Goal: Task Accomplishment & Management: Manage account settings

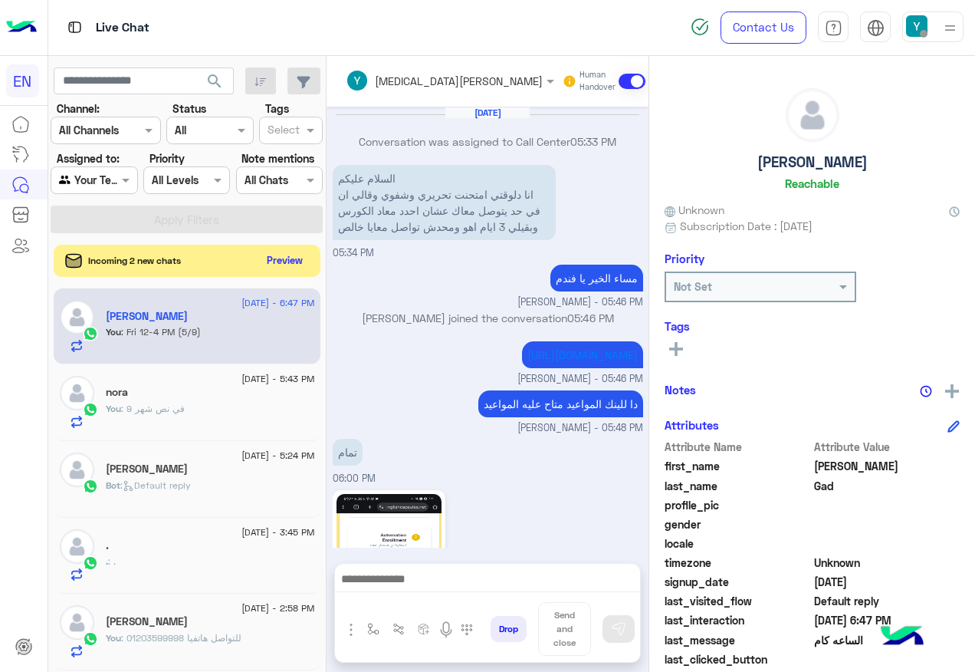
scroll to position [940, 0]
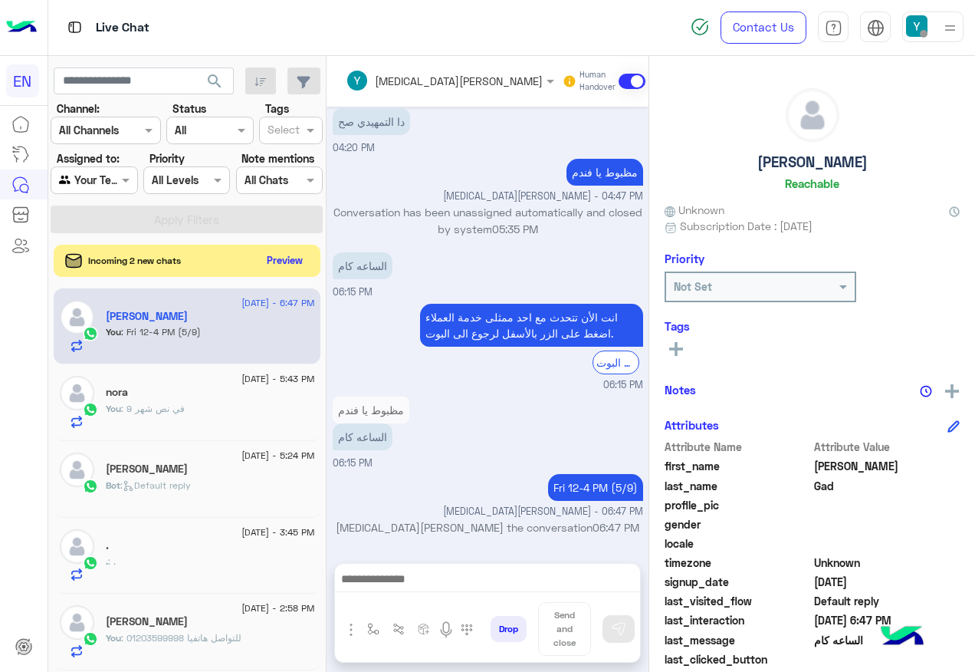
click at [281, 257] on button "Preview" at bounding box center [285, 260] width 48 height 21
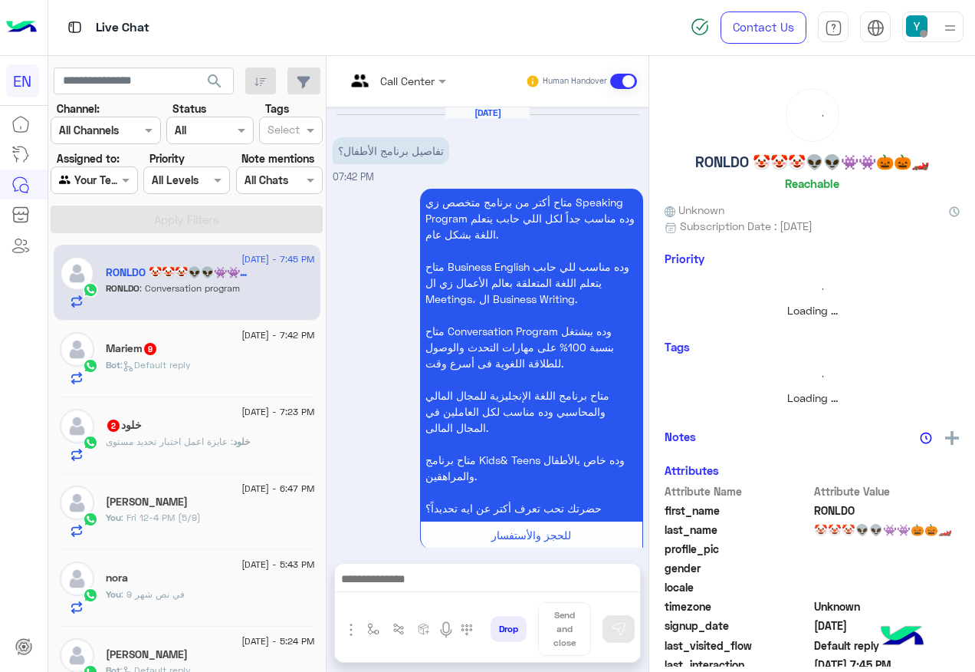
scroll to position [390, 0]
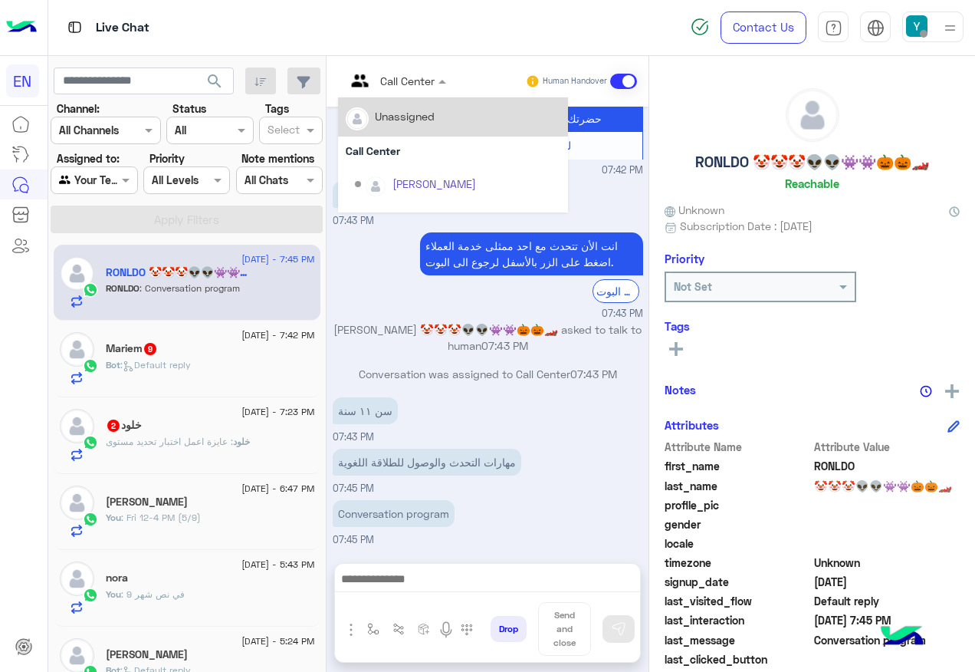
click at [418, 76] on div at bounding box center [396, 80] width 116 height 18
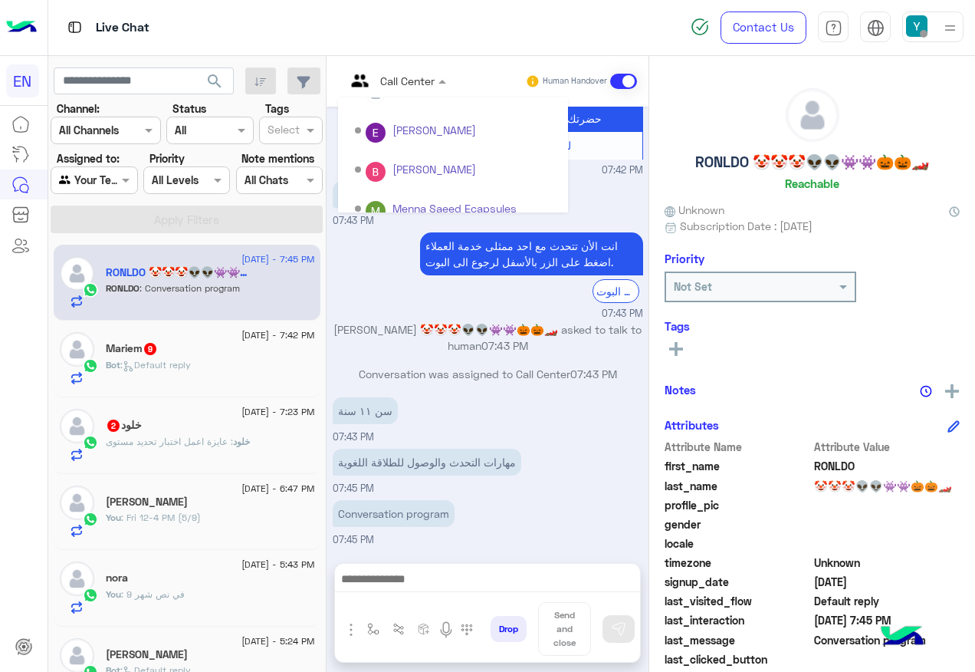
scroll to position [230, 0]
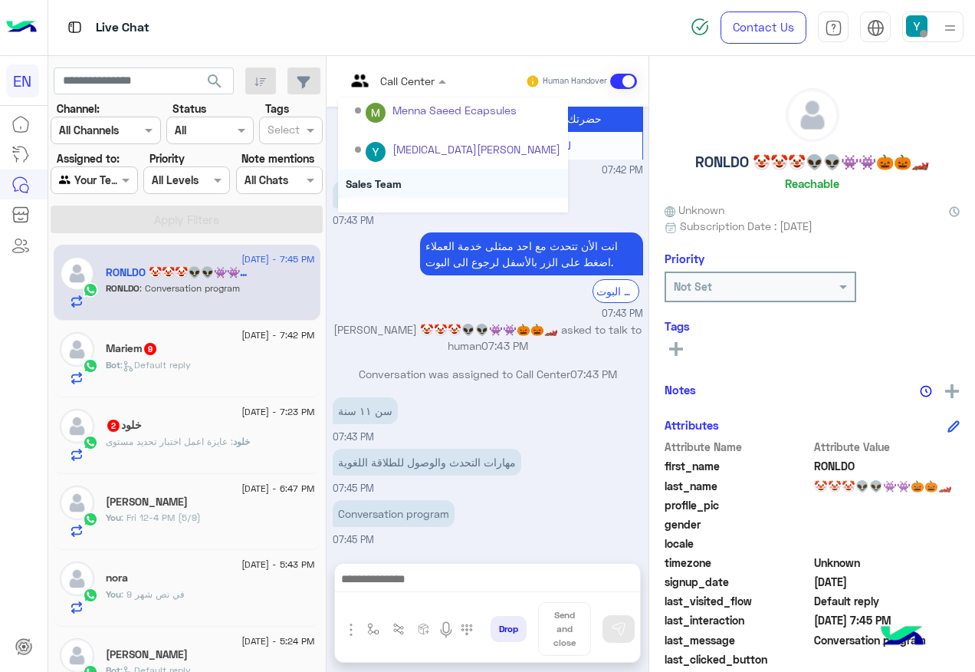
click at [393, 173] on div "Sales Team" at bounding box center [453, 183] width 230 height 28
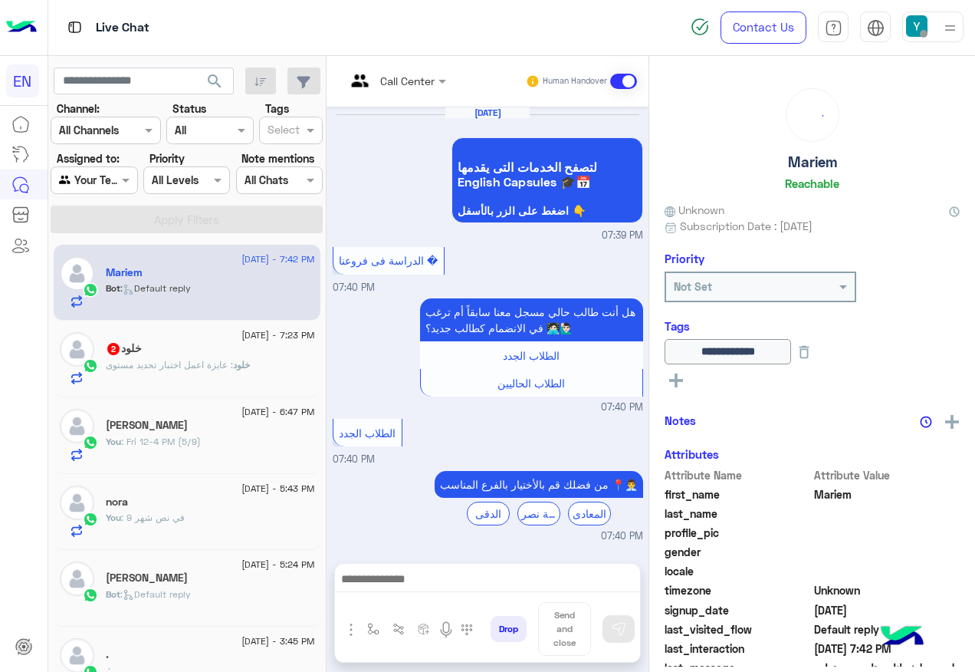
scroll to position [1185, 0]
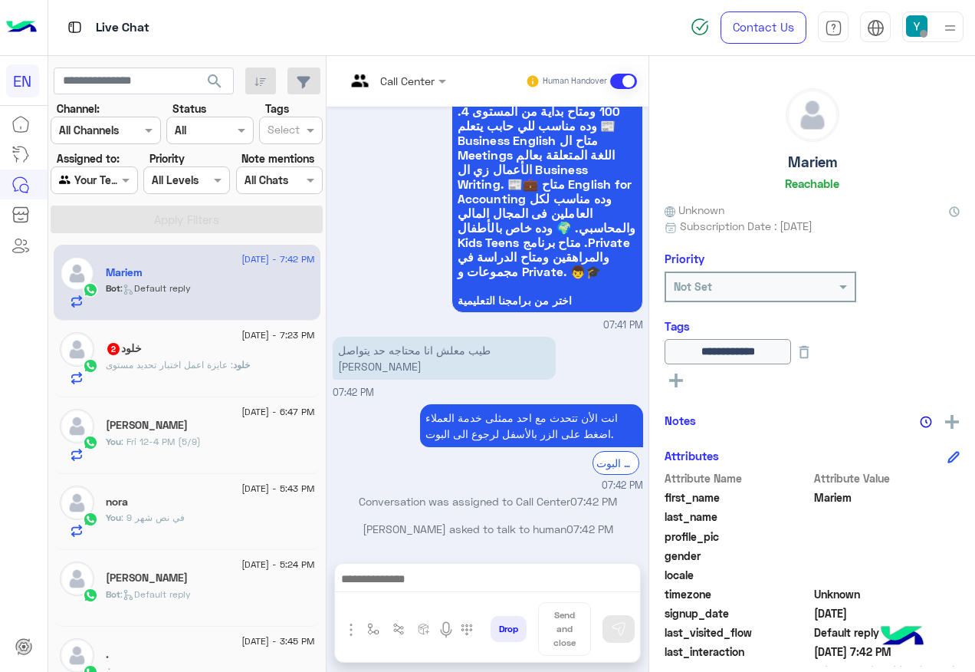
click at [426, 86] on div at bounding box center [396, 80] width 116 height 18
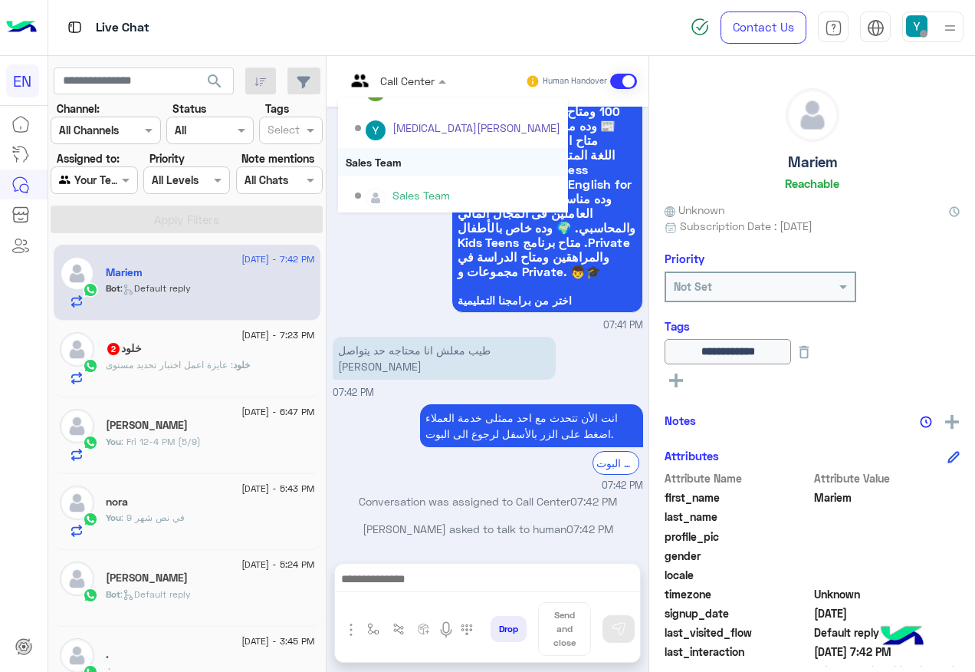
scroll to position [255, 0]
click at [388, 163] on div "Sales Team" at bounding box center [453, 159] width 230 height 28
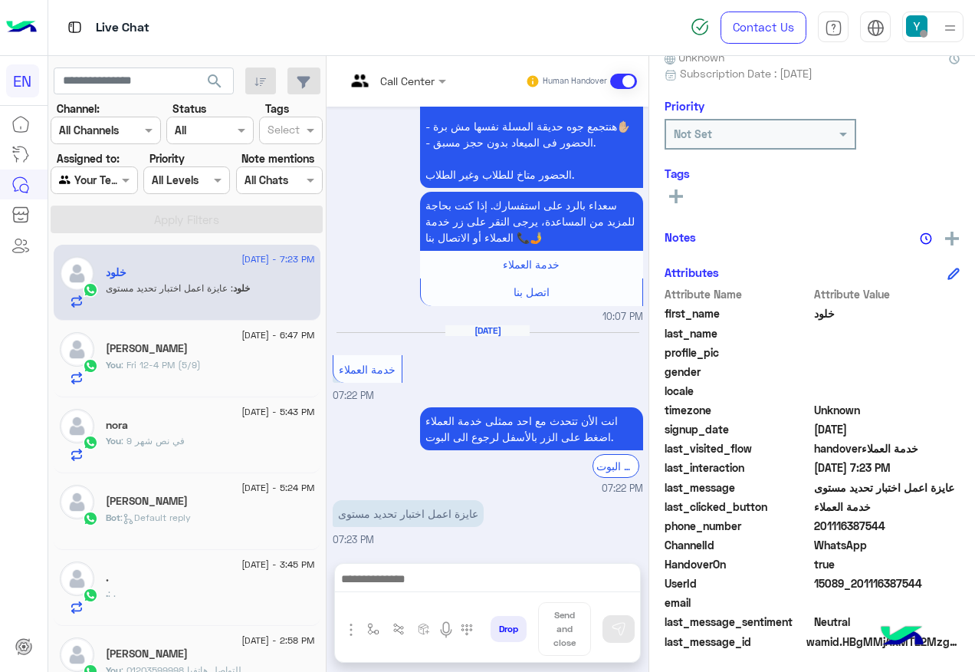
scroll to position [153, 0]
click at [868, 524] on span "201116387544" at bounding box center [887, 525] width 146 height 16
copy span "201116387544"
click at [412, 81] on div at bounding box center [396, 80] width 116 height 18
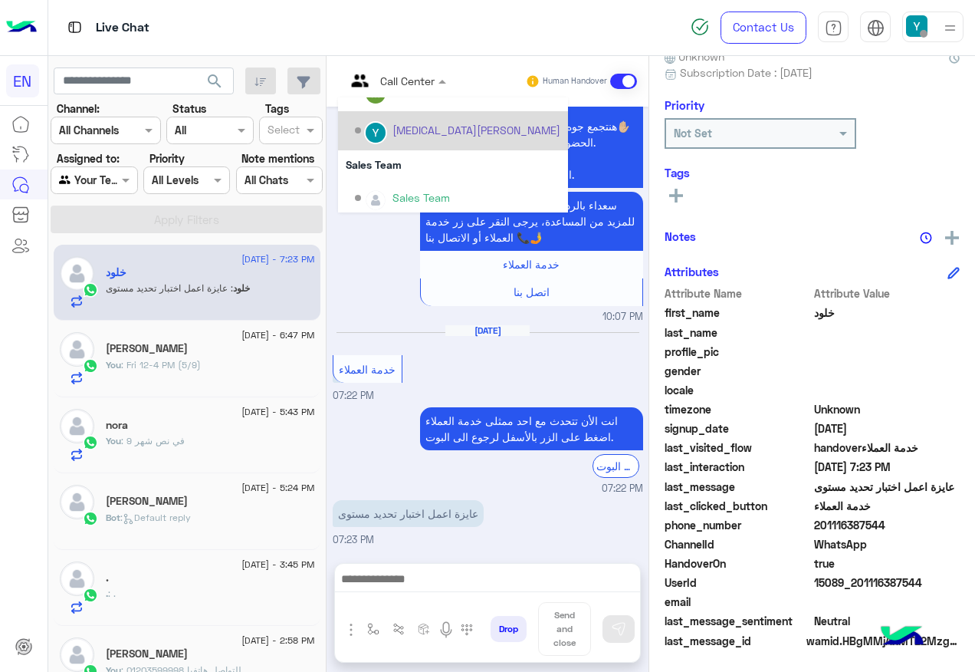
scroll to position [255, 0]
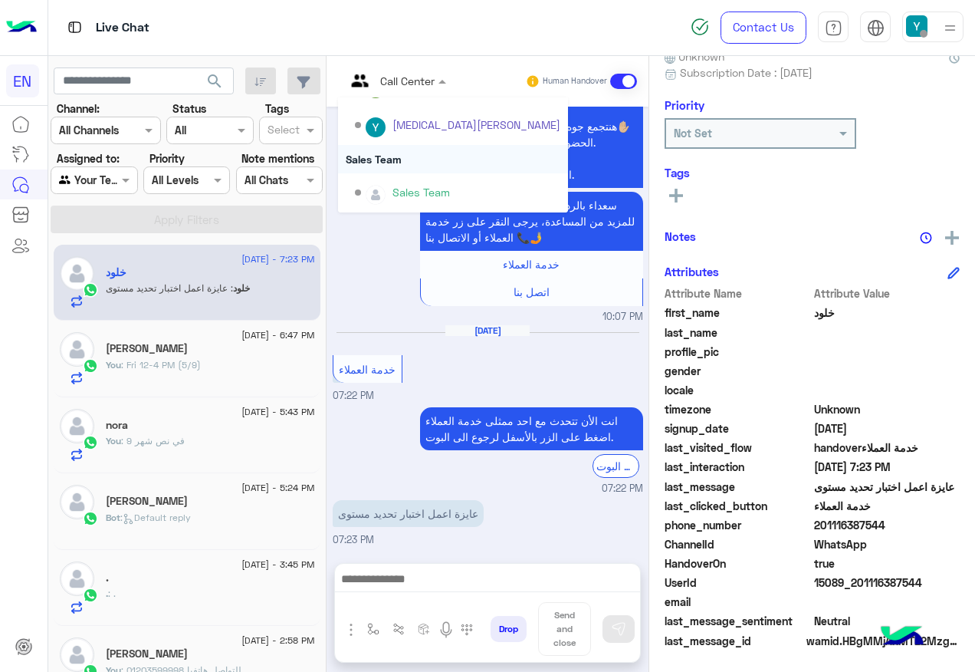
click at [399, 157] on div "Sales Team" at bounding box center [453, 159] width 230 height 28
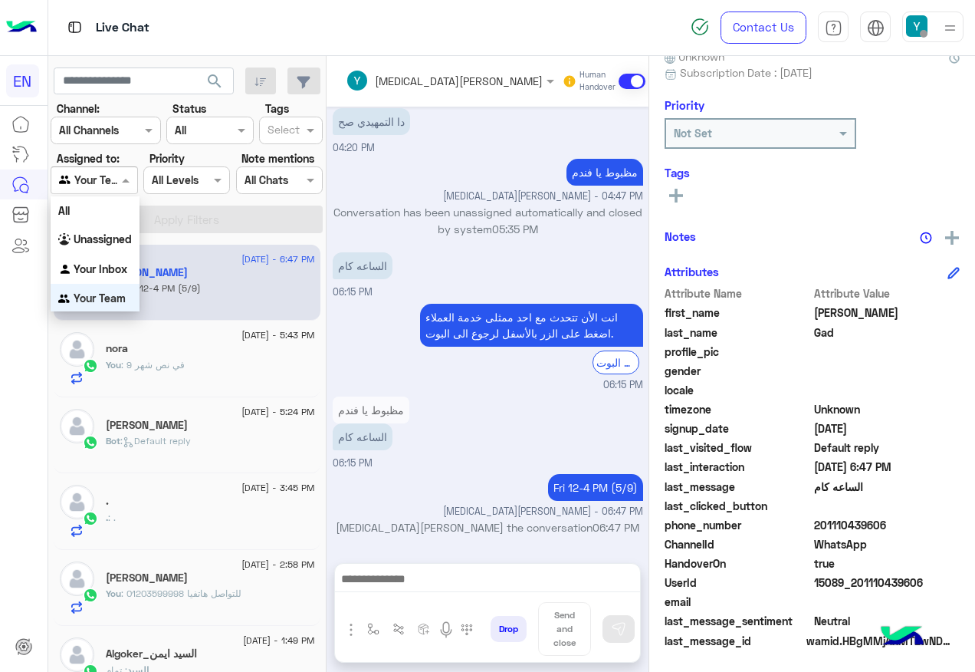
click at [99, 179] on div at bounding box center [93, 180] width 85 height 18
click at [112, 234] on b "Unassigned" at bounding box center [103, 238] width 58 height 13
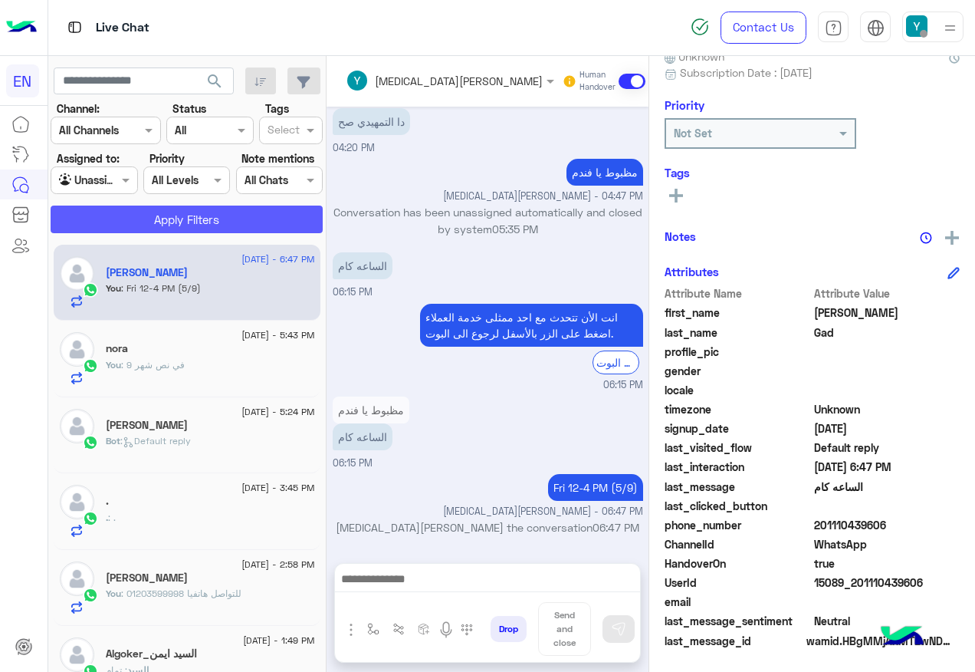
click at [121, 221] on button "Apply Filters" at bounding box center [187, 219] width 272 height 28
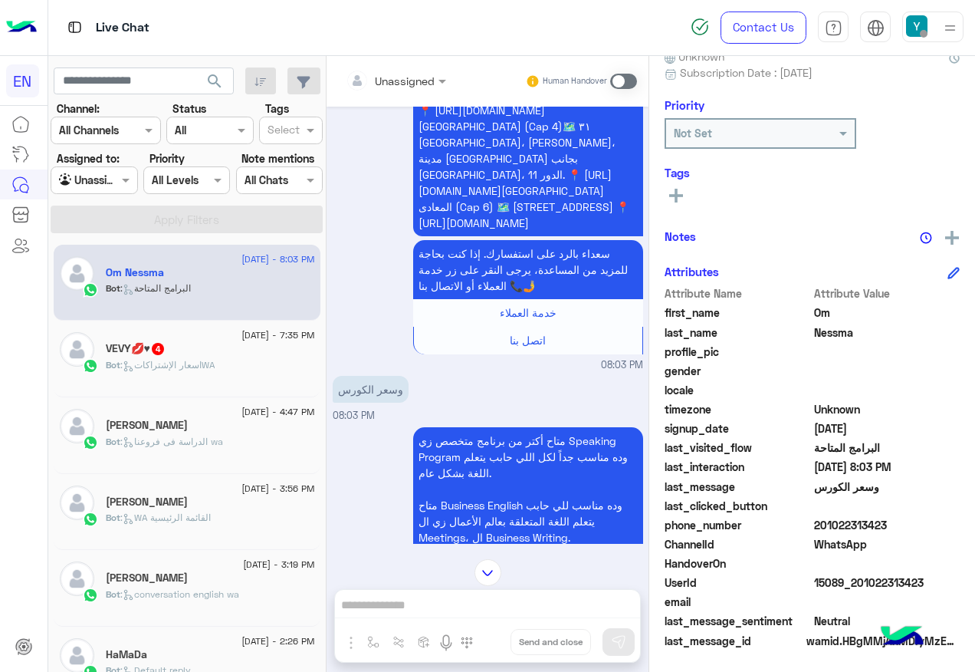
scroll to position [207, 0]
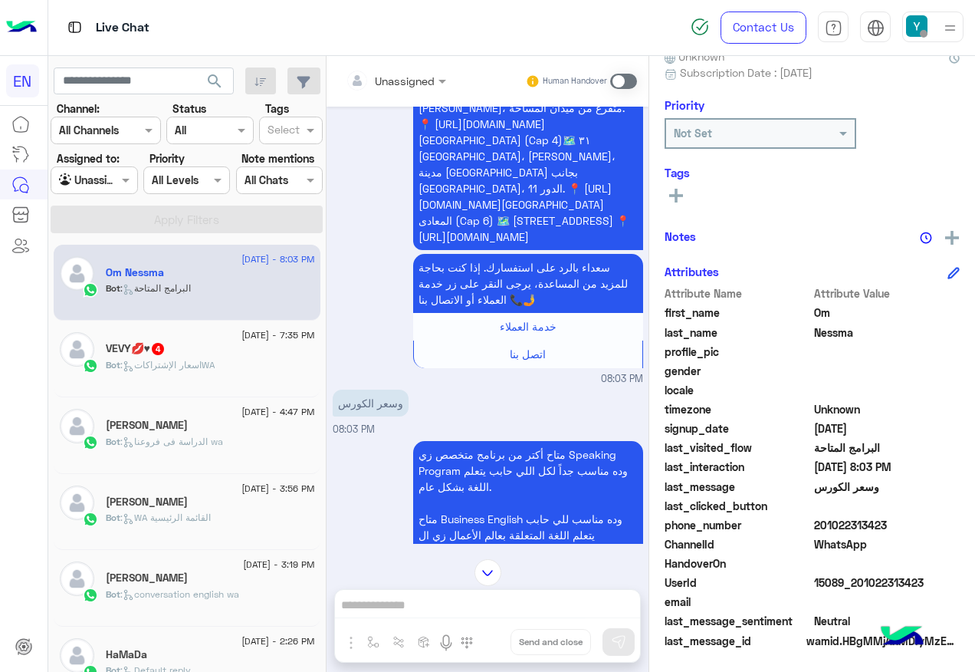
click at [416, 70] on div "Unassigned" at bounding box center [390, 80] width 89 height 31
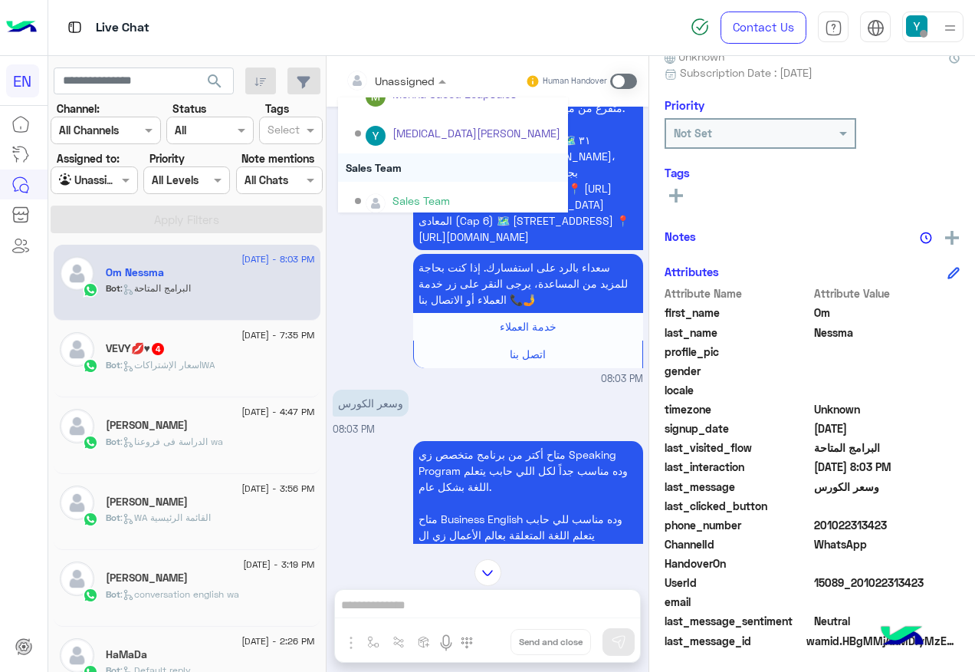
scroll to position [255, 0]
click at [422, 168] on div "Sales Team" at bounding box center [453, 159] width 230 height 28
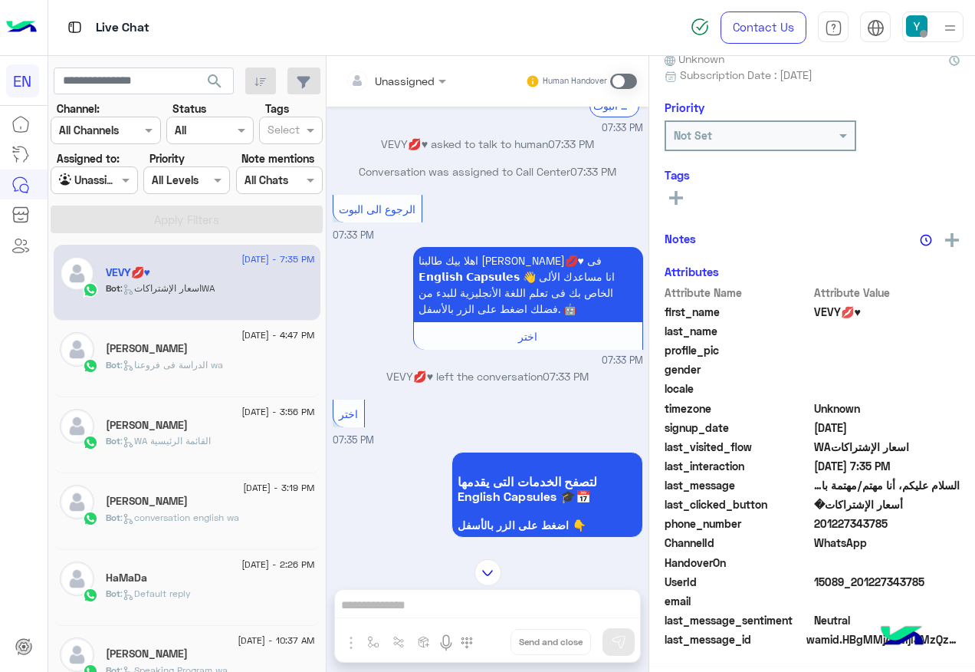
scroll to position [299, 0]
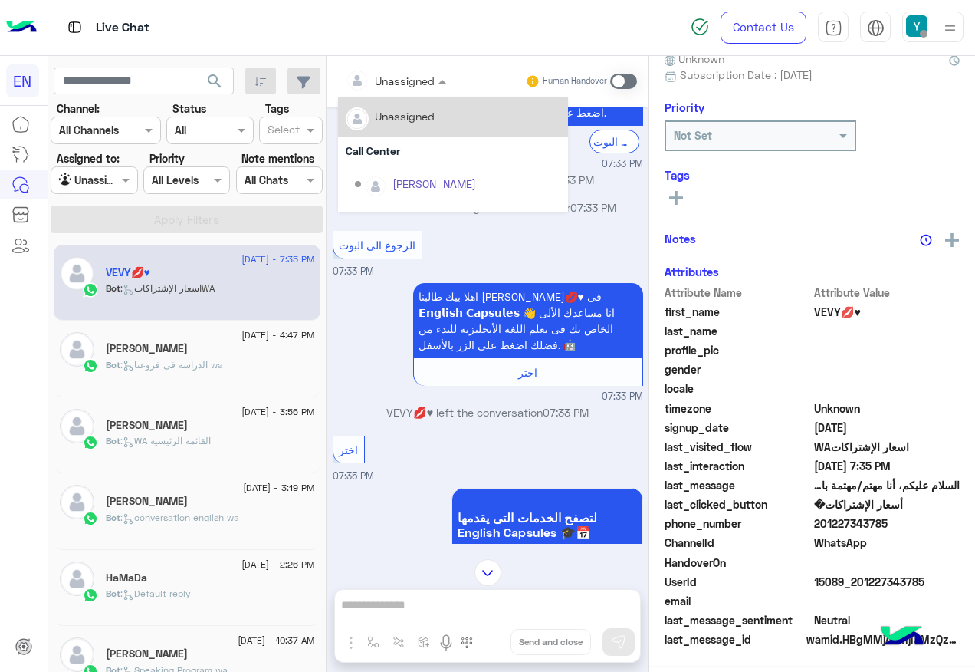
click at [411, 76] on div at bounding box center [396, 80] width 116 height 18
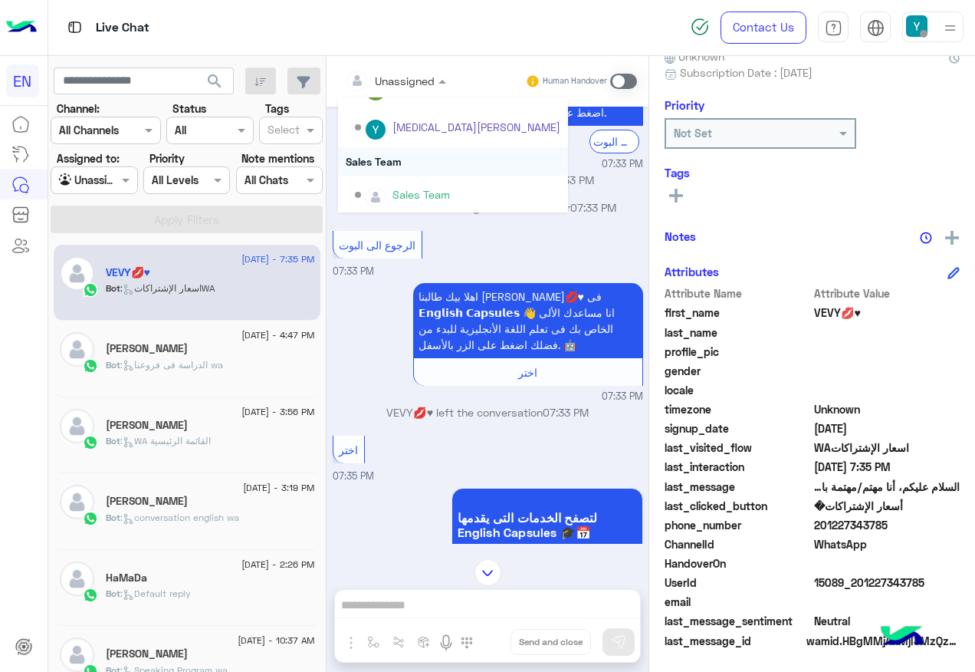
scroll to position [255, 0]
click at [406, 154] on div "Sales Team" at bounding box center [453, 159] width 230 height 28
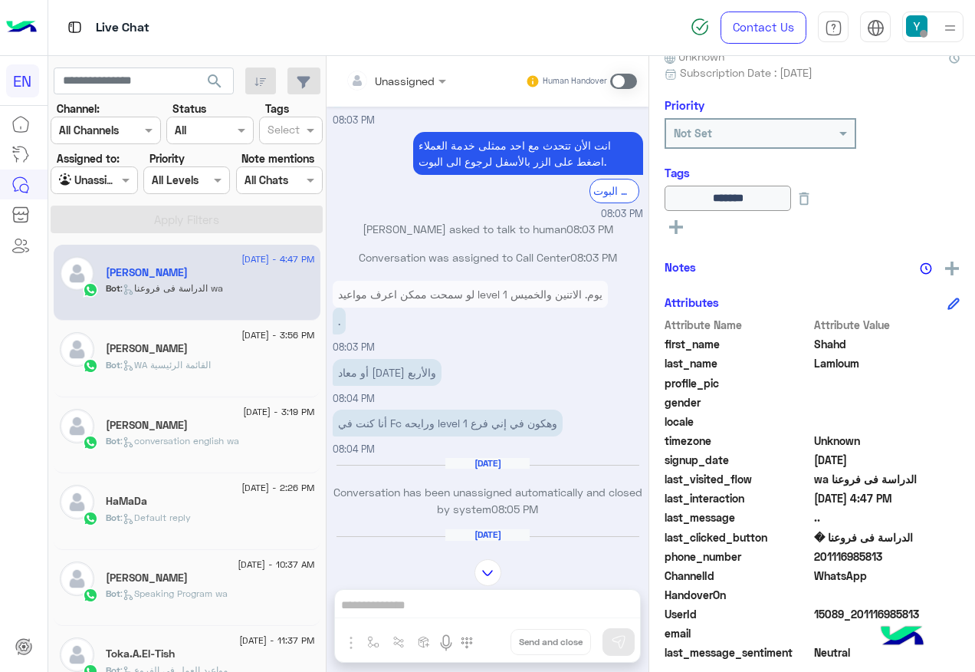
scroll to position [195, 0]
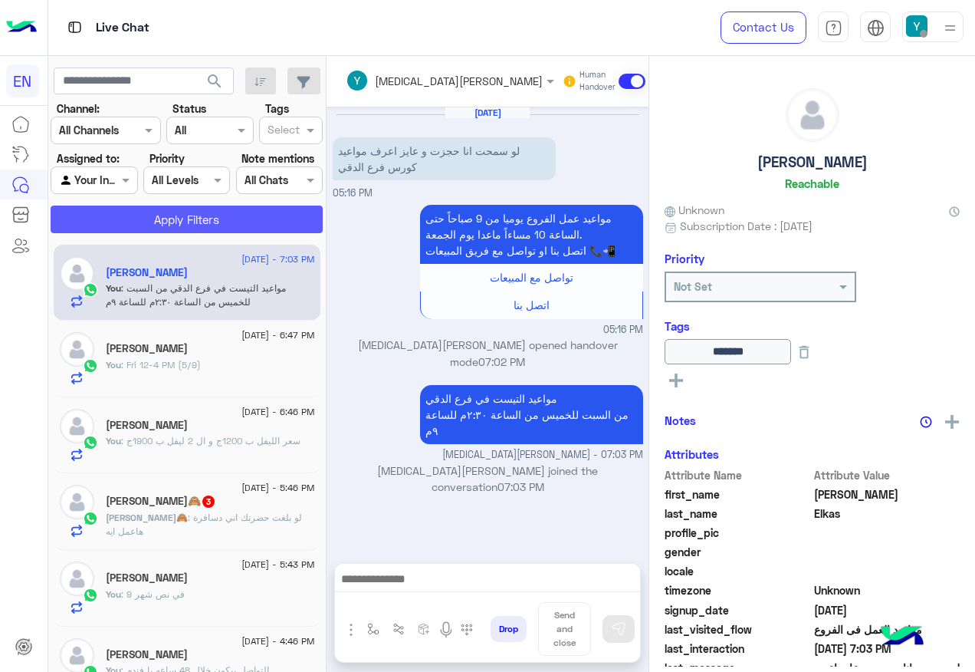
click at [125, 209] on button "Apply Filters" at bounding box center [187, 219] width 272 height 28
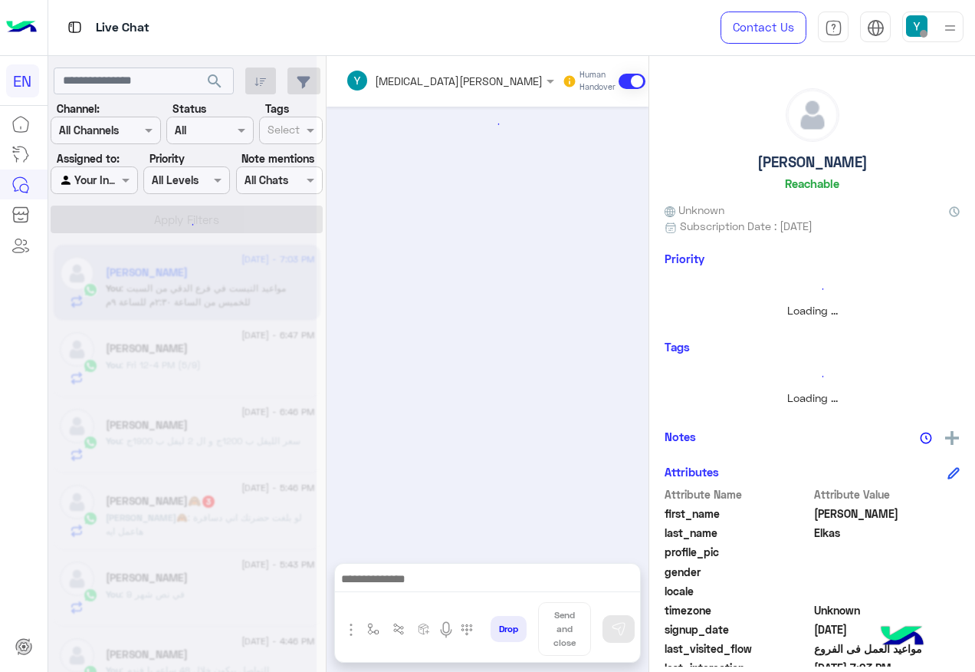
click at [118, 178] on div at bounding box center [182, 342] width 268 height 672
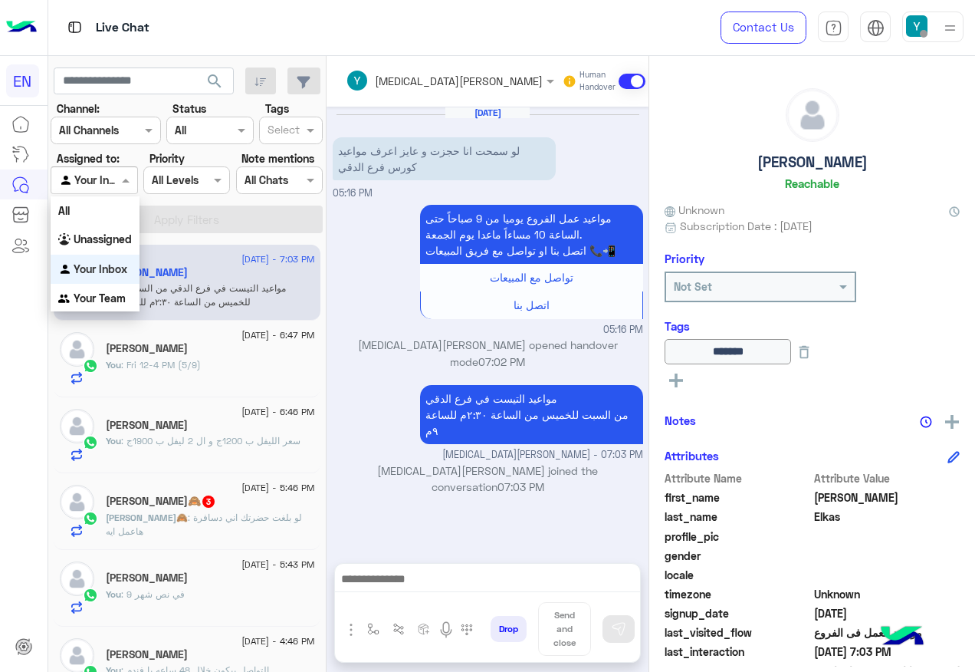
click at [118, 178] on span at bounding box center [127, 180] width 19 height 16
click at [97, 231] on div "Unassigned" at bounding box center [95, 240] width 89 height 30
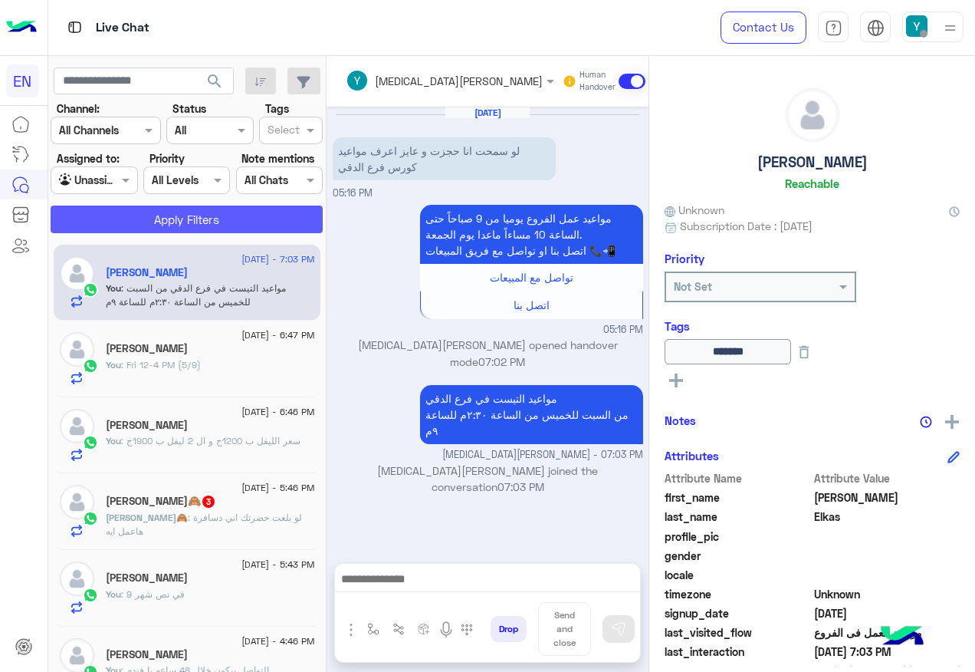
click at [116, 213] on button "Apply Filters" at bounding box center [187, 219] width 272 height 28
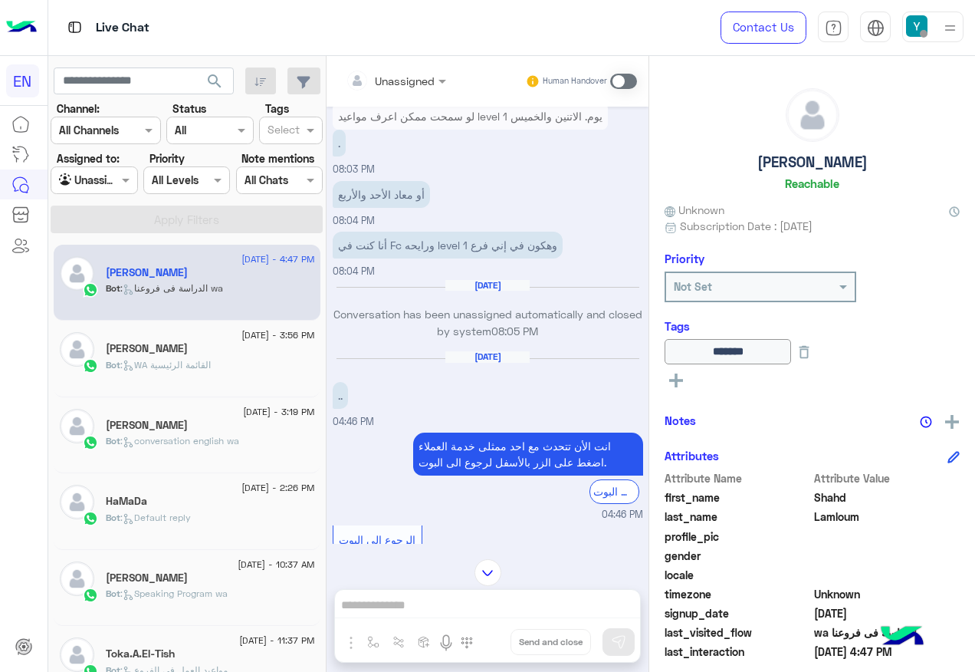
scroll to position [731, 0]
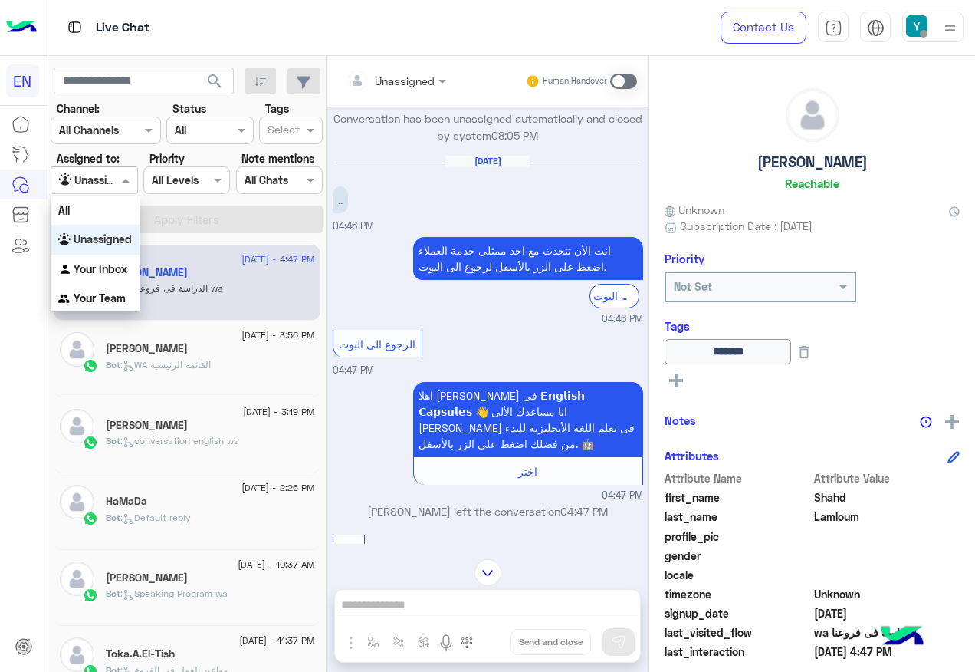
click at [83, 176] on input "text" at bounding box center [76, 181] width 35 height 16
click at [88, 214] on div "All" at bounding box center [95, 210] width 89 height 28
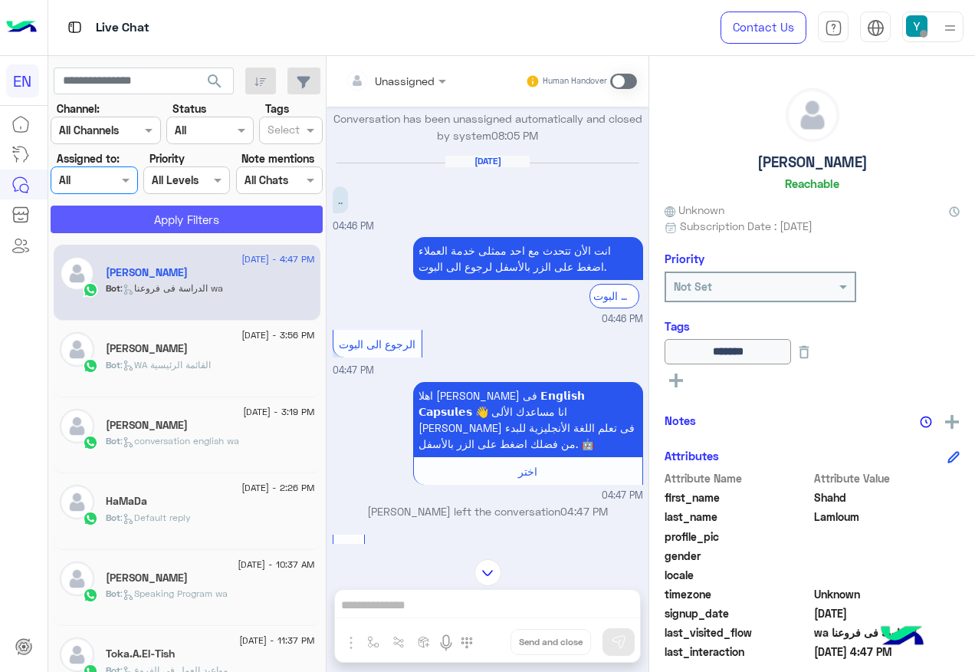
click at [107, 221] on button "Apply Filters" at bounding box center [187, 219] width 272 height 28
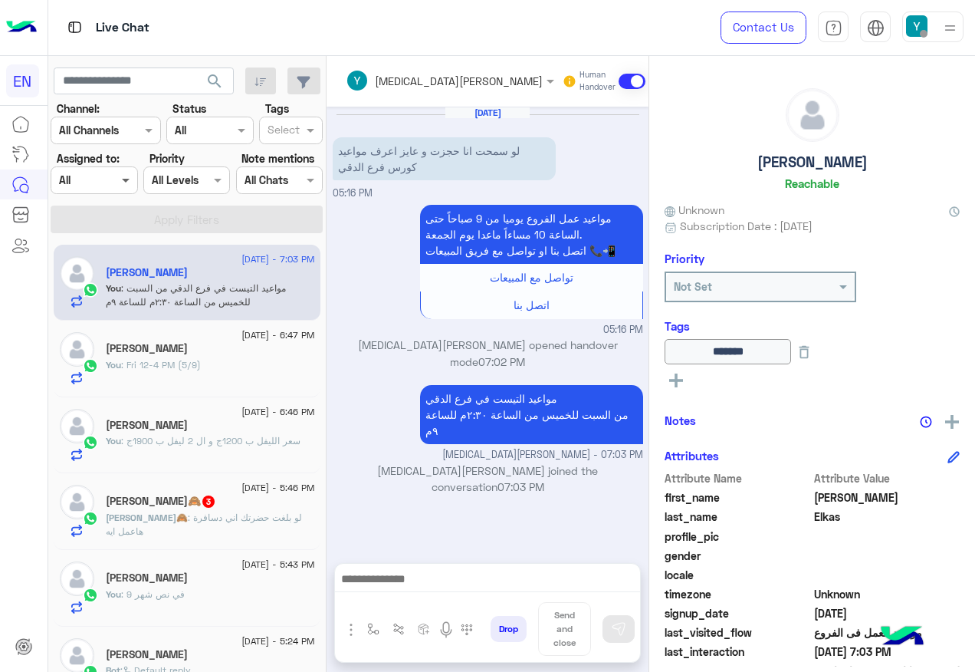
click at [124, 173] on span at bounding box center [127, 180] width 19 height 16
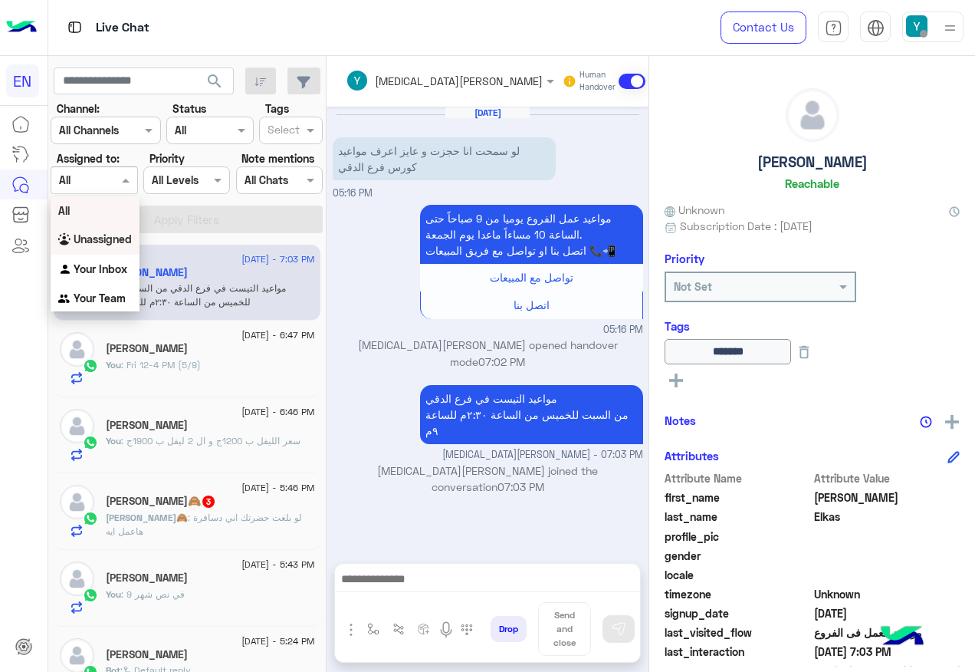
click at [109, 248] on div "Unassigned" at bounding box center [95, 240] width 89 height 30
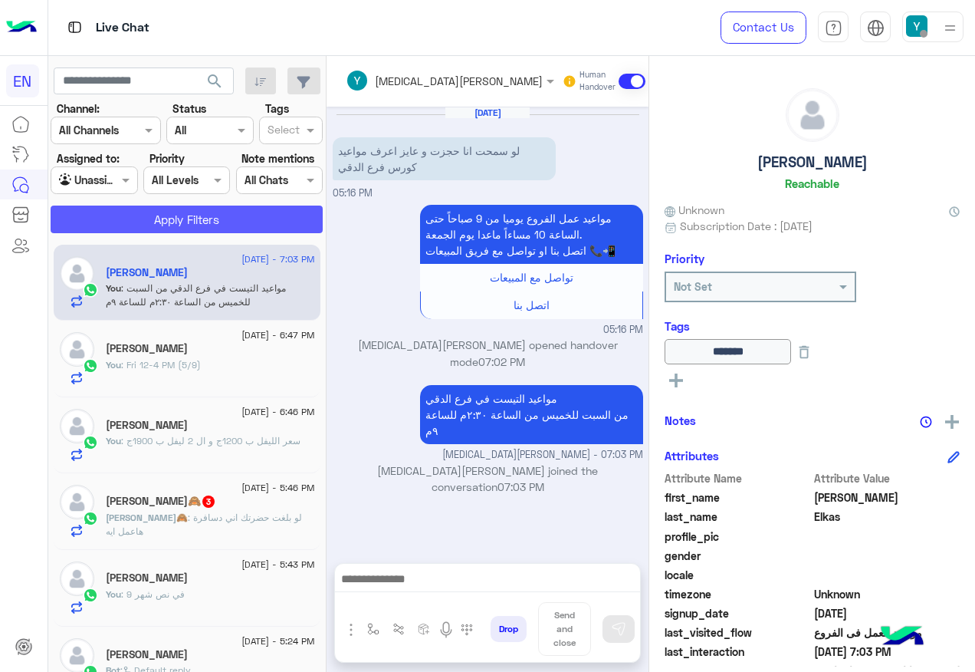
click at [136, 223] on button "Apply Filters" at bounding box center [187, 219] width 272 height 28
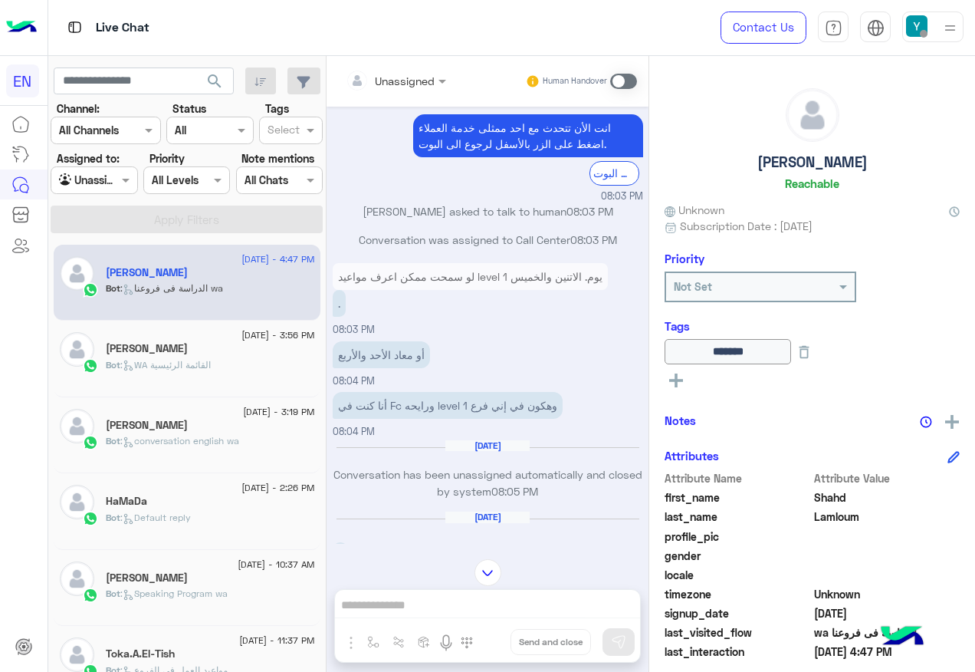
scroll to position [348, 0]
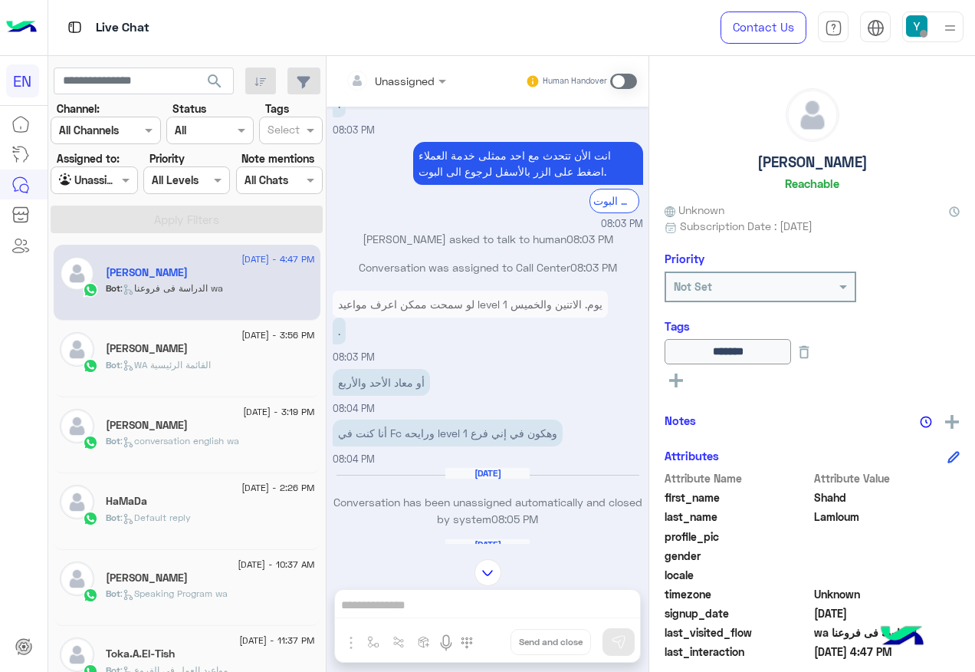
click at [110, 175] on div at bounding box center [93, 180] width 85 height 18
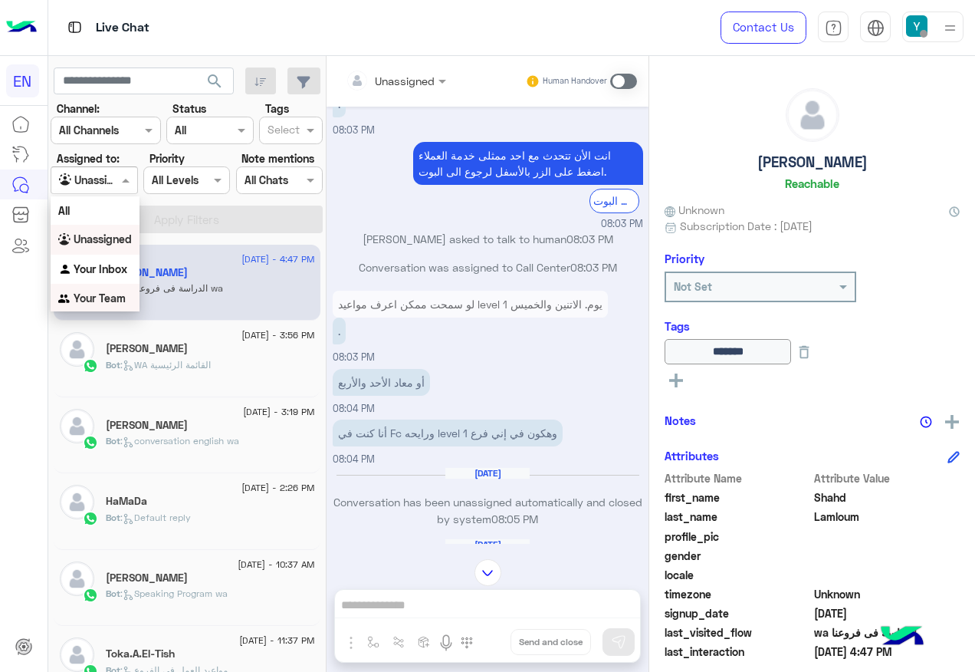
click at [103, 291] on div "Your Team" at bounding box center [95, 299] width 89 height 30
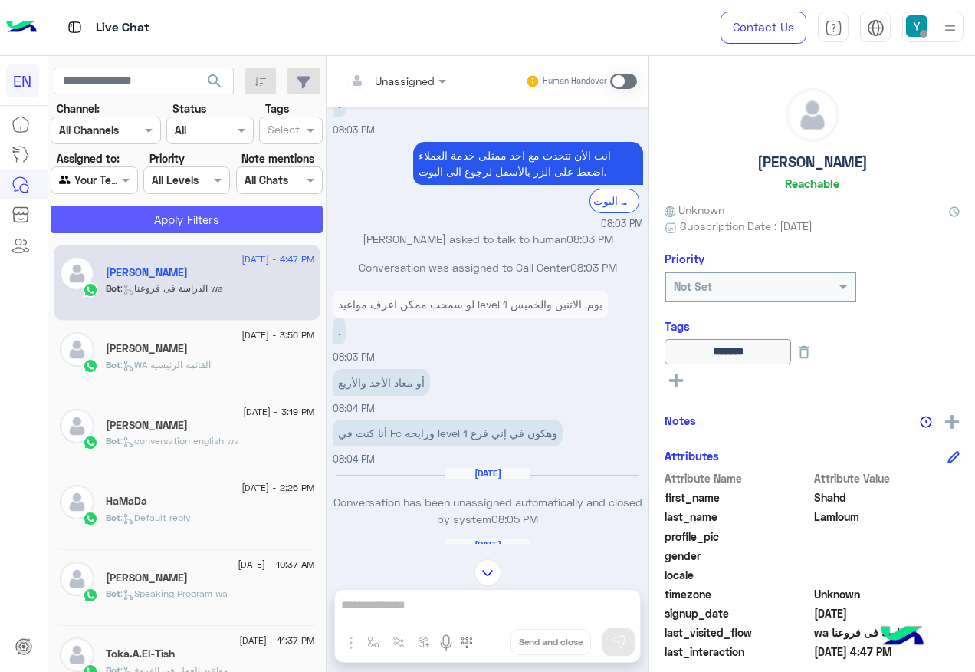
click at [126, 209] on button "Apply Filters" at bounding box center [187, 219] width 272 height 28
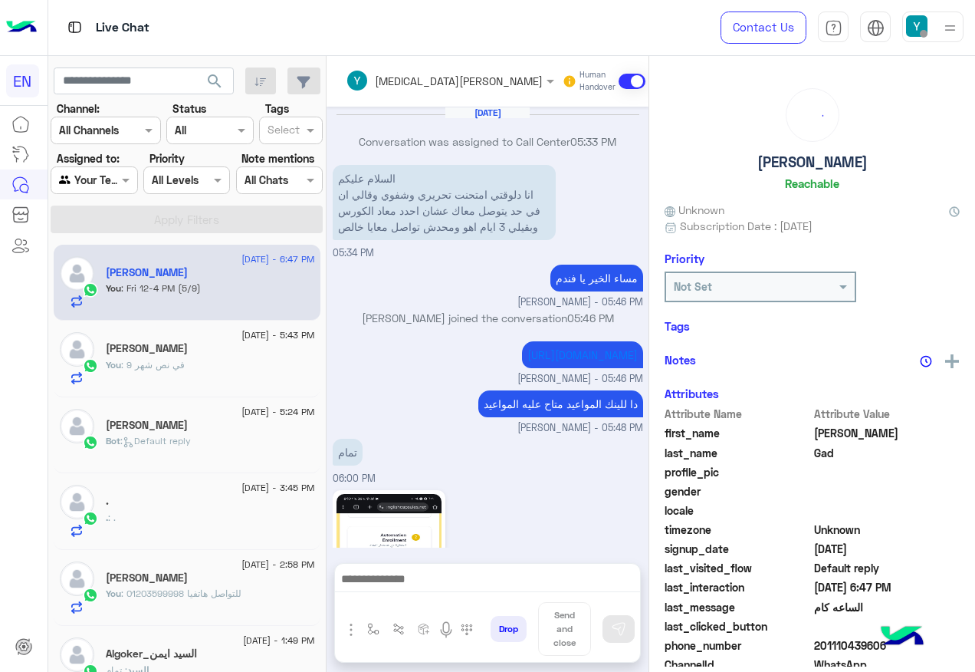
scroll to position [940, 0]
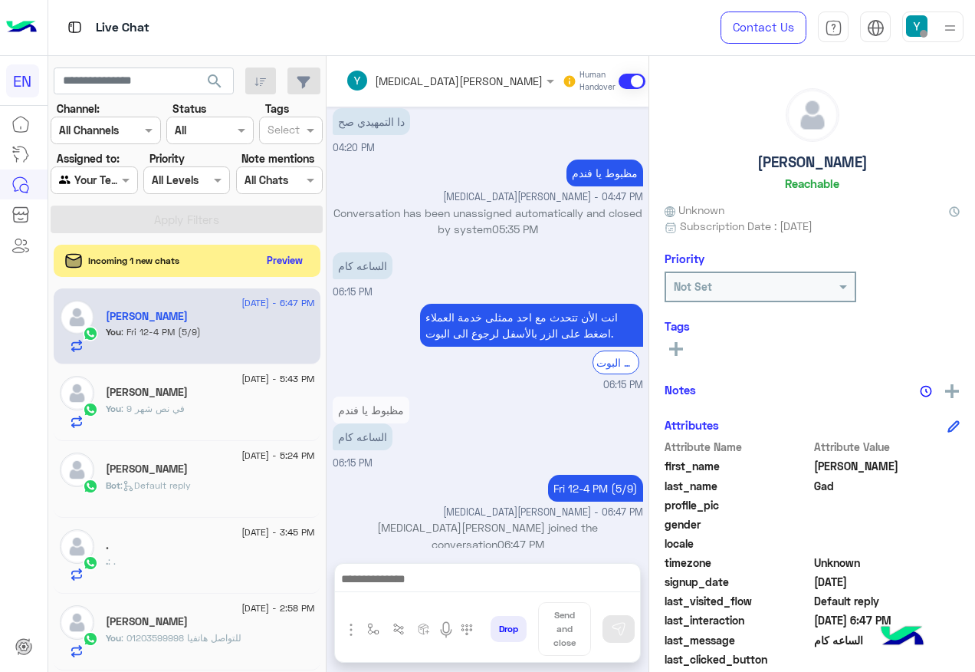
click at [275, 263] on button "Preview" at bounding box center [285, 260] width 48 height 21
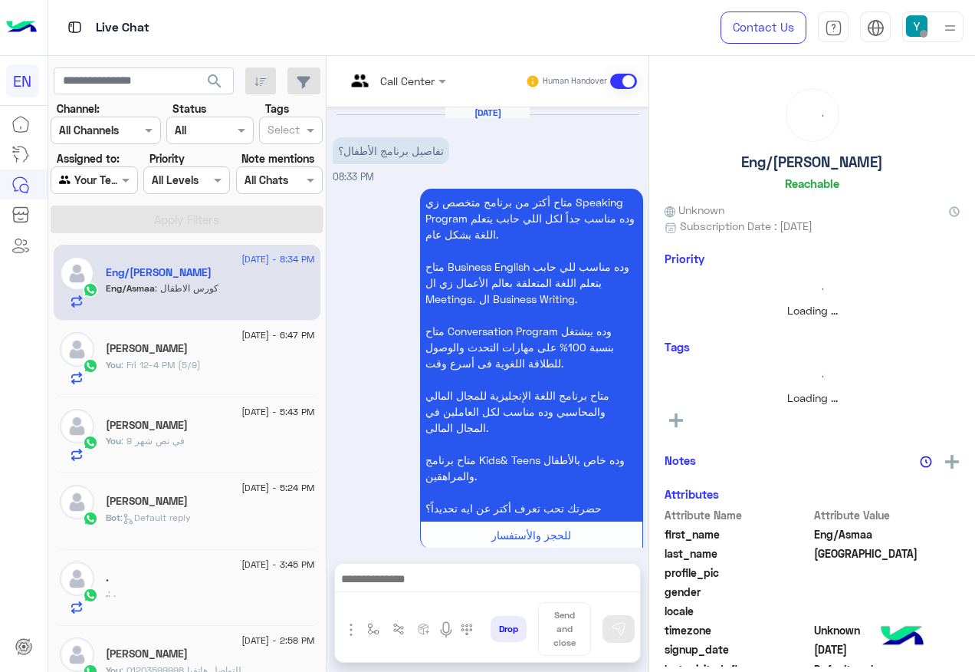
scroll to position [704, 0]
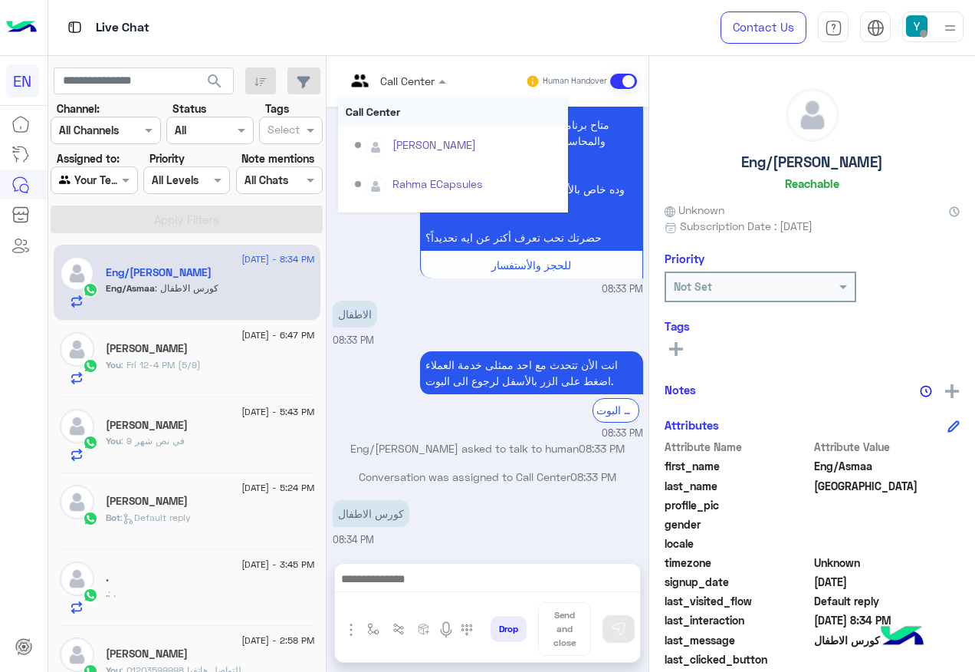
click at [429, 74] on div at bounding box center [396, 80] width 116 height 18
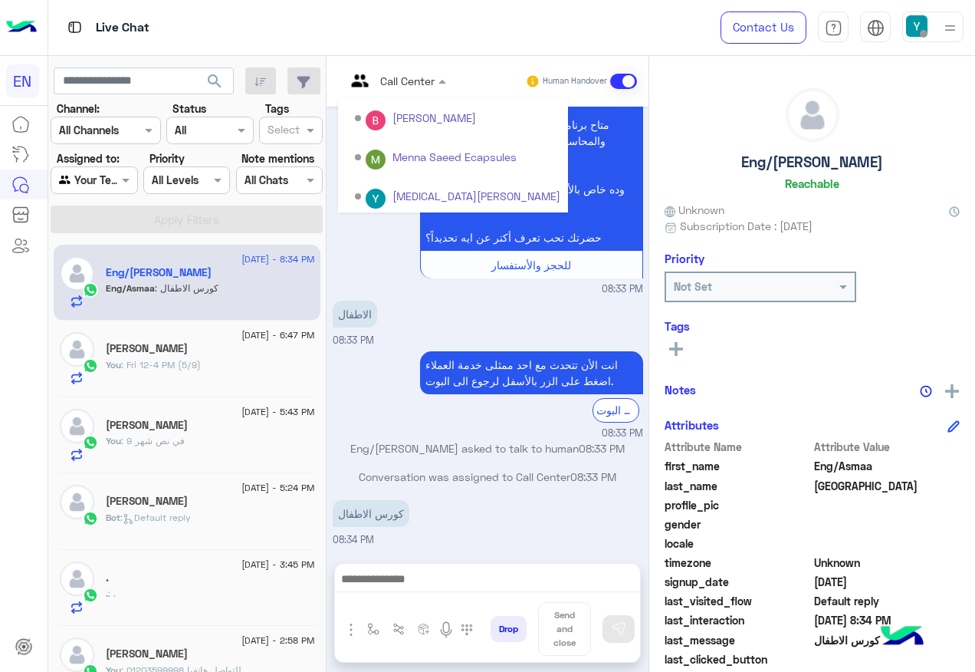
scroll to position [255, 0]
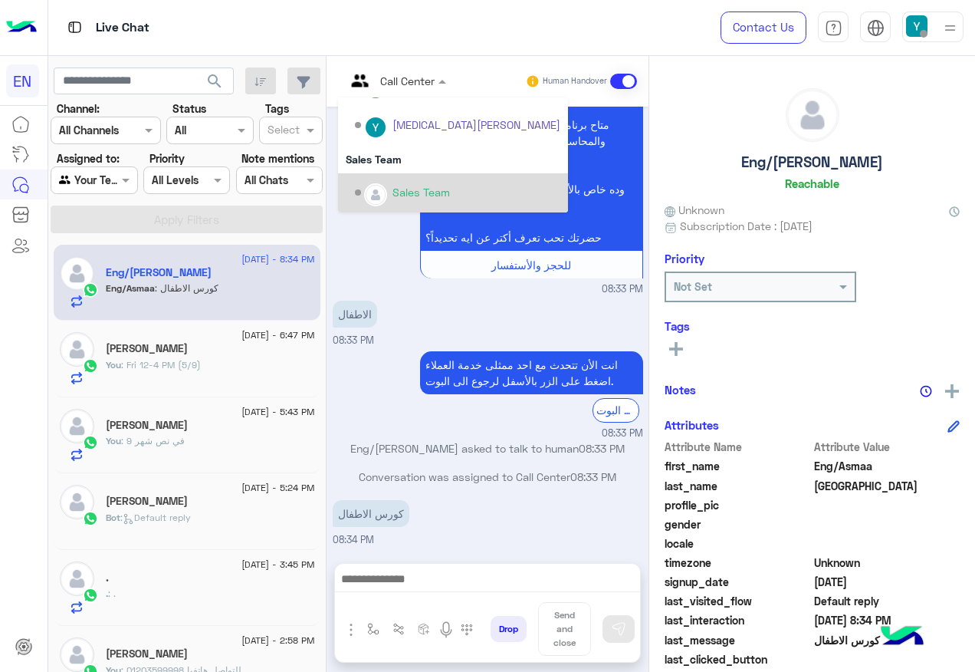
click at [416, 176] on div "Sales Team" at bounding box center [453, 192] width 230 height 39
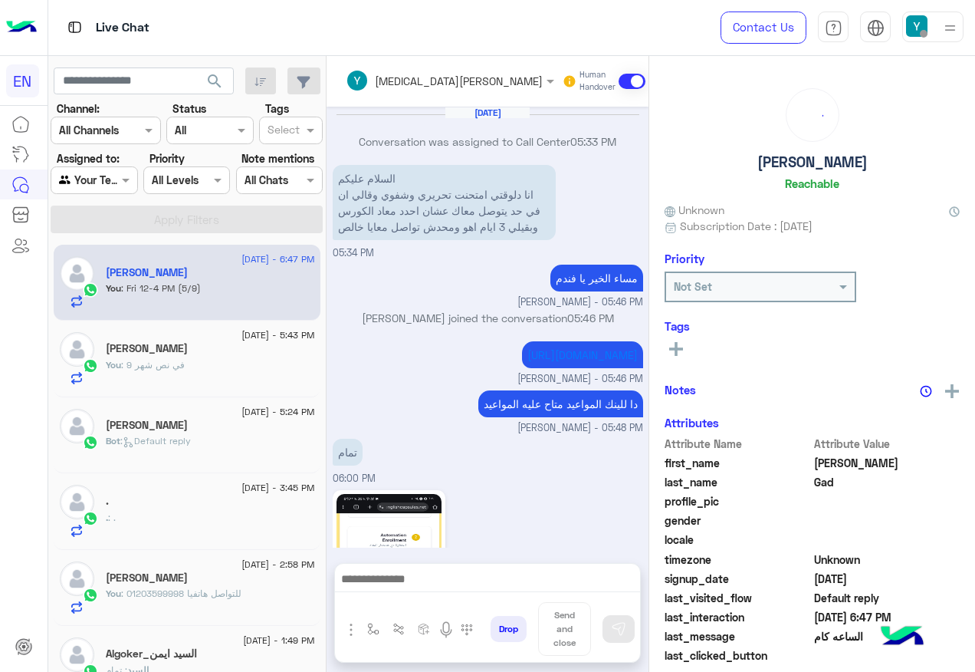
scroll to position [940, 0]
